Goal: Navigation & Orientation: Find specific page/section

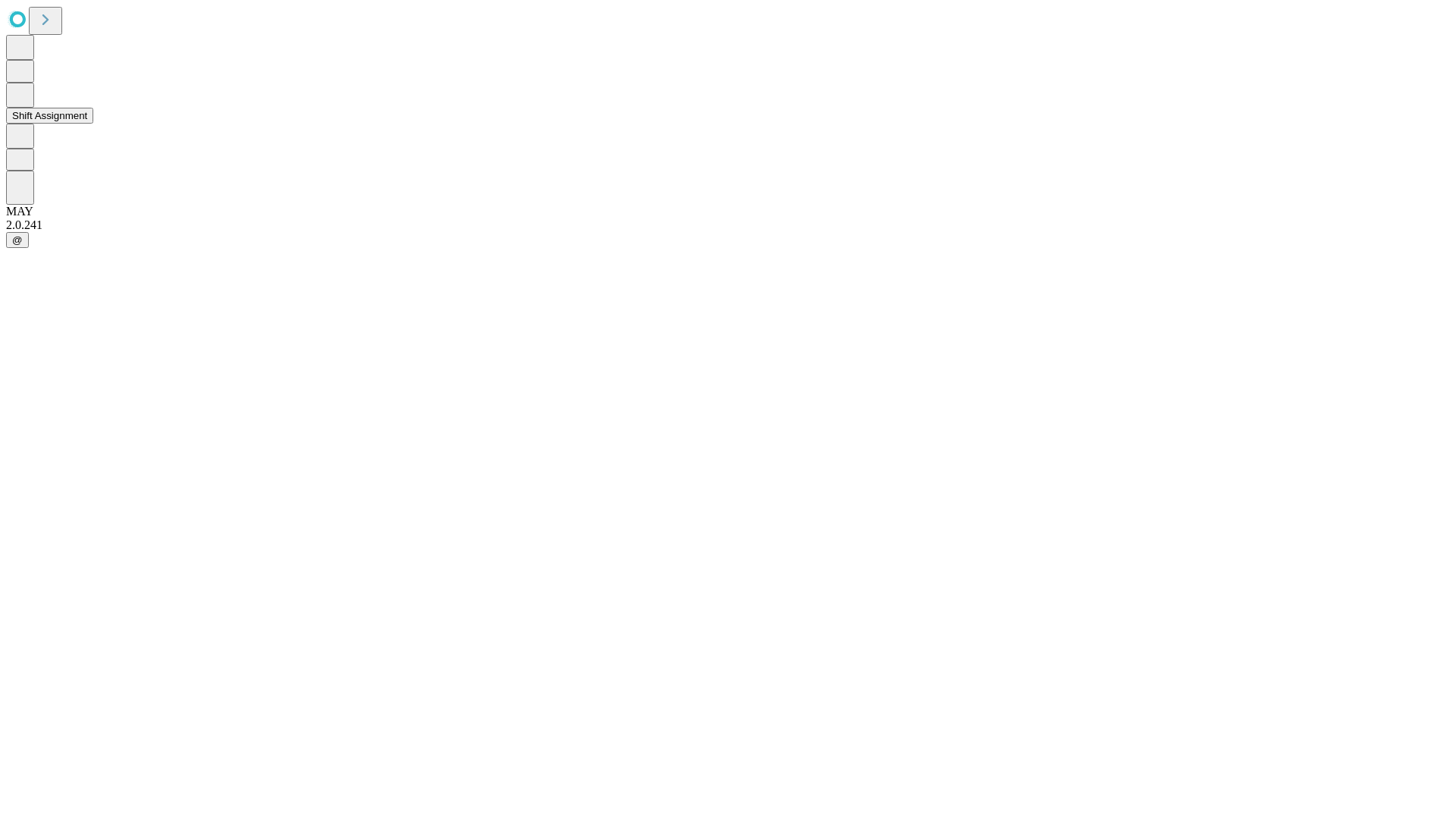
click at [93, 123] on button "Shift Assignment" at bounding box center [50, 116] width 88 height 16
